Goal: Find specific page/section: Find specific page/section

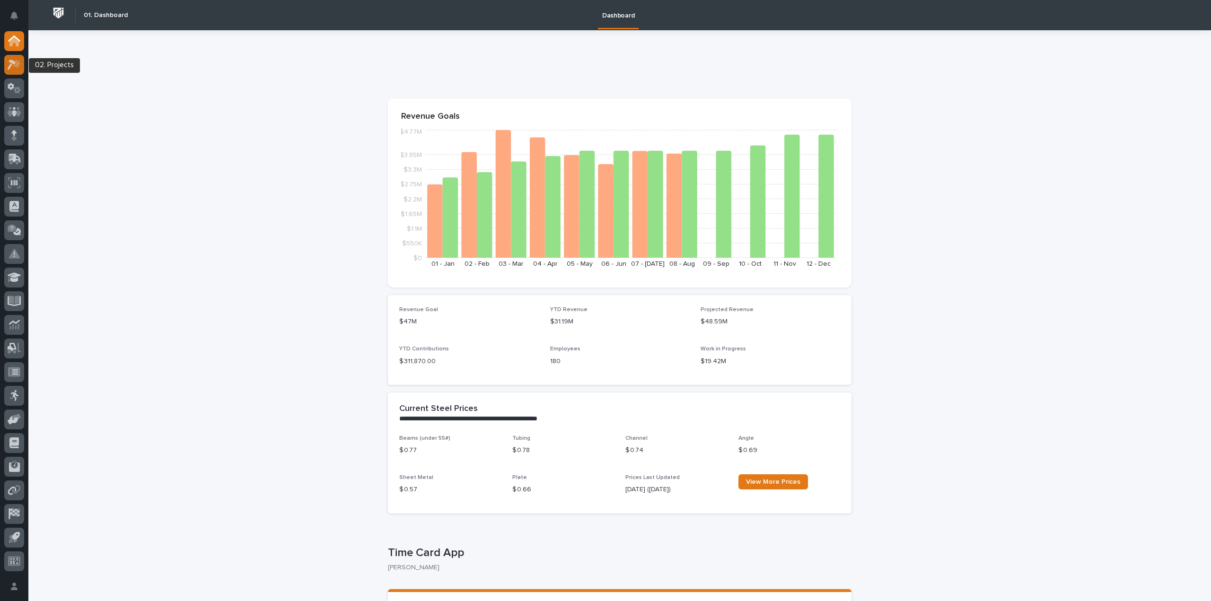
click at [20, 62] on icon at bounding box center [15, 64] width 14 height 11
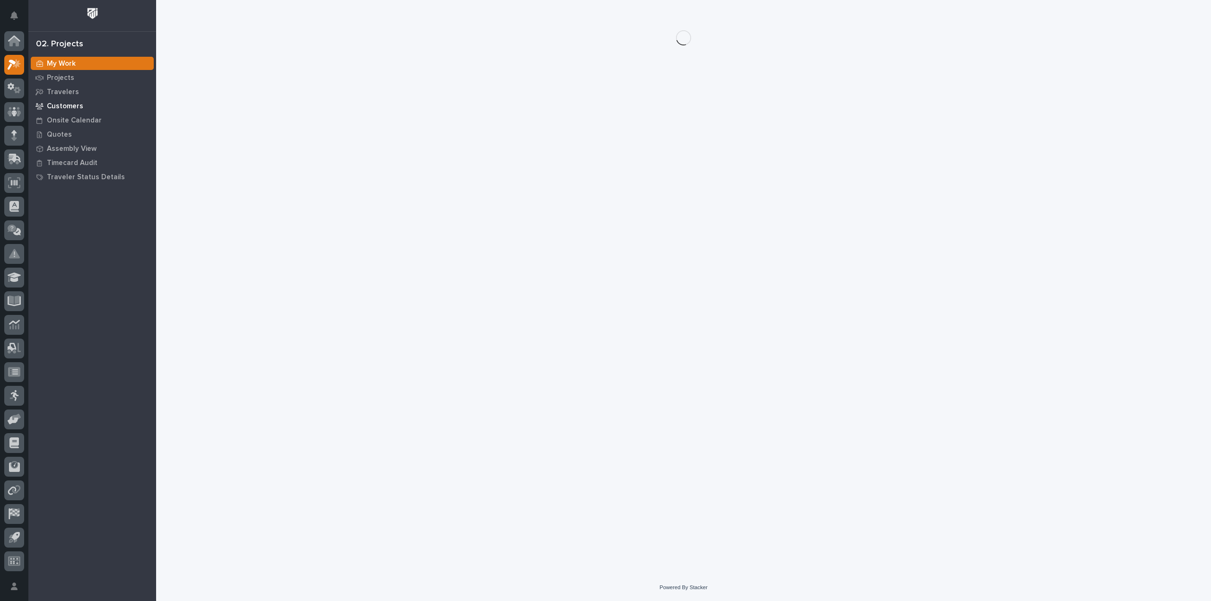
click at [85, 106] on div "Customers" at bounding box center [92, 105] width 123 height 13
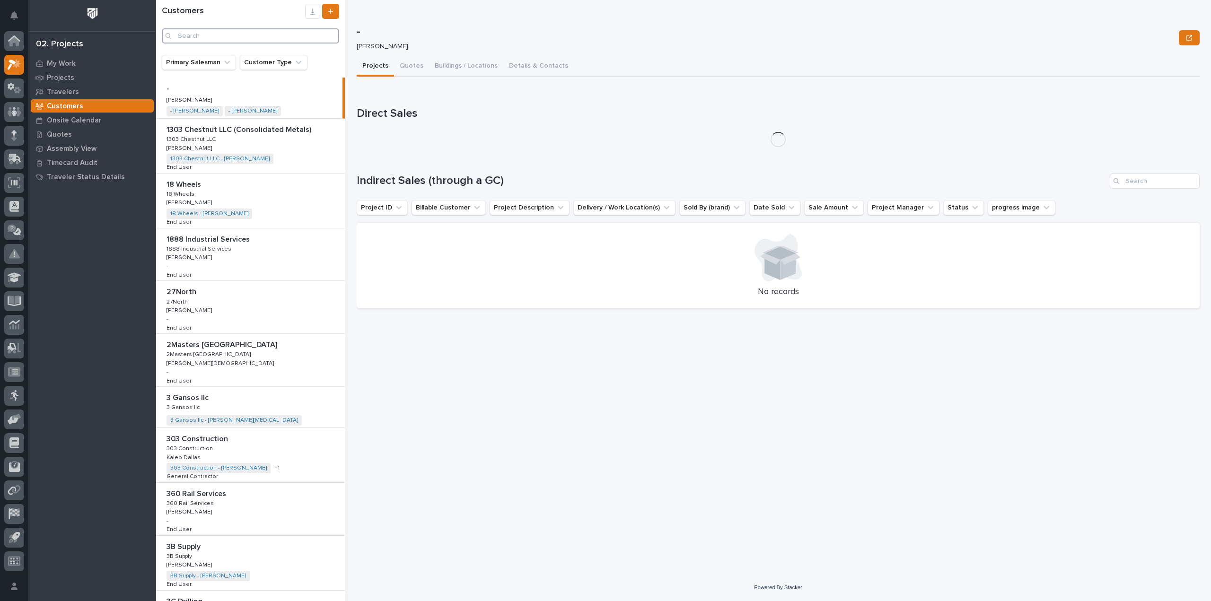
click at [219, 34] on input "Search" at bounding box center [250, 35] width 177 height 15
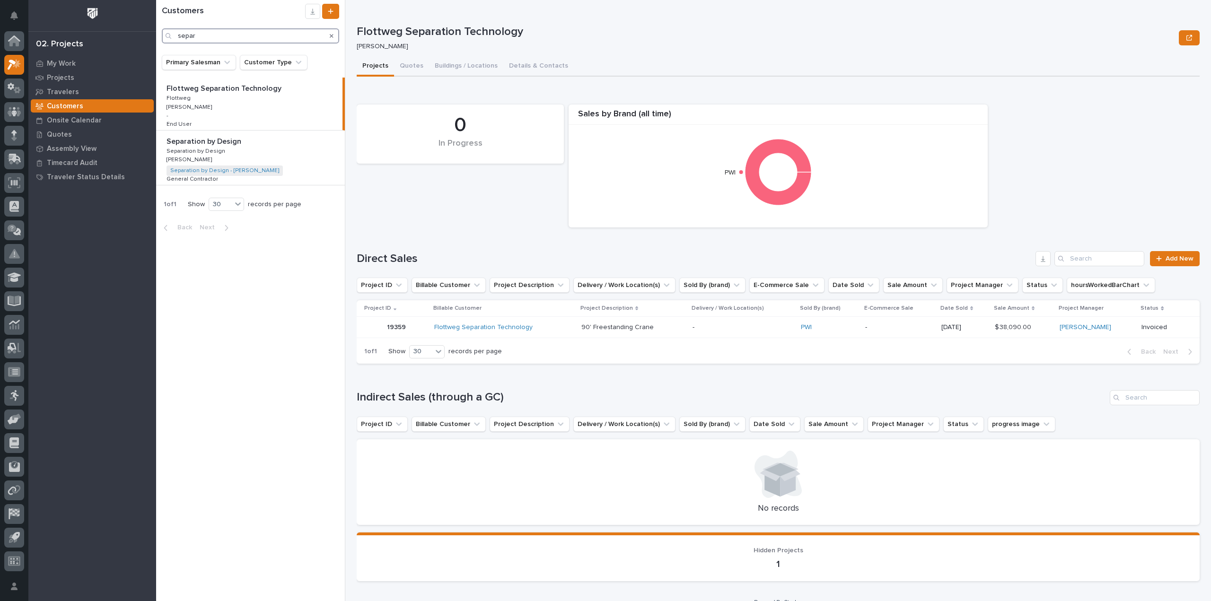
type input "separ"
click at [270, 143] on p at bounding box center [253, 141] width 172 height 9
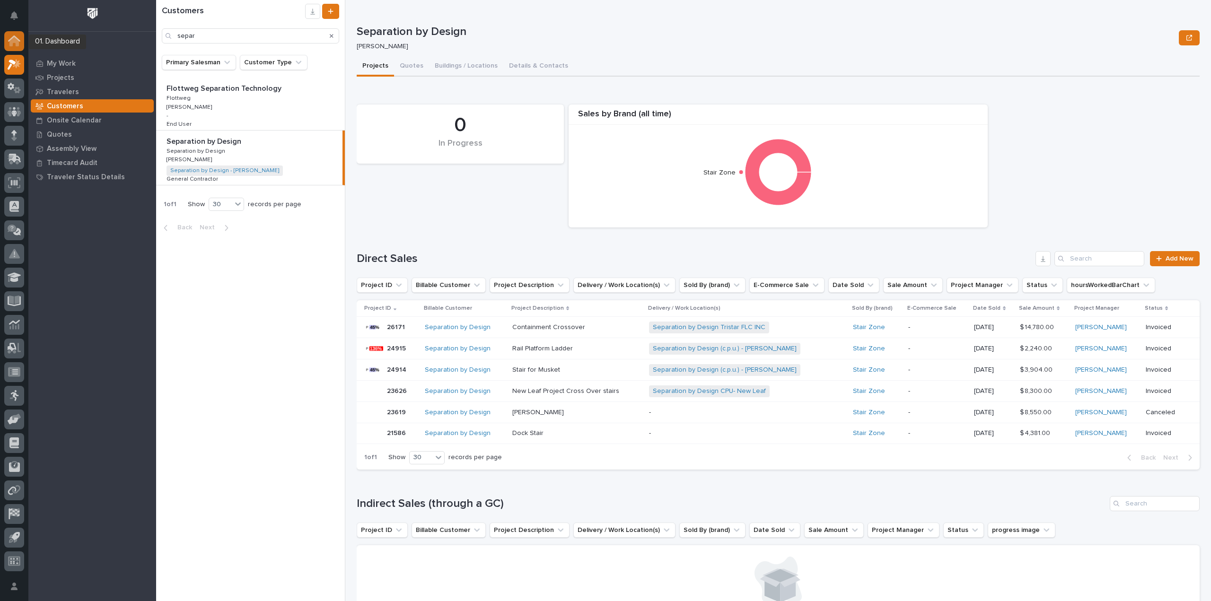
click at [12, 39] on icon at bounding box center [13, 41] width 9 height 9
